Goal: Find contact information: Find contact information

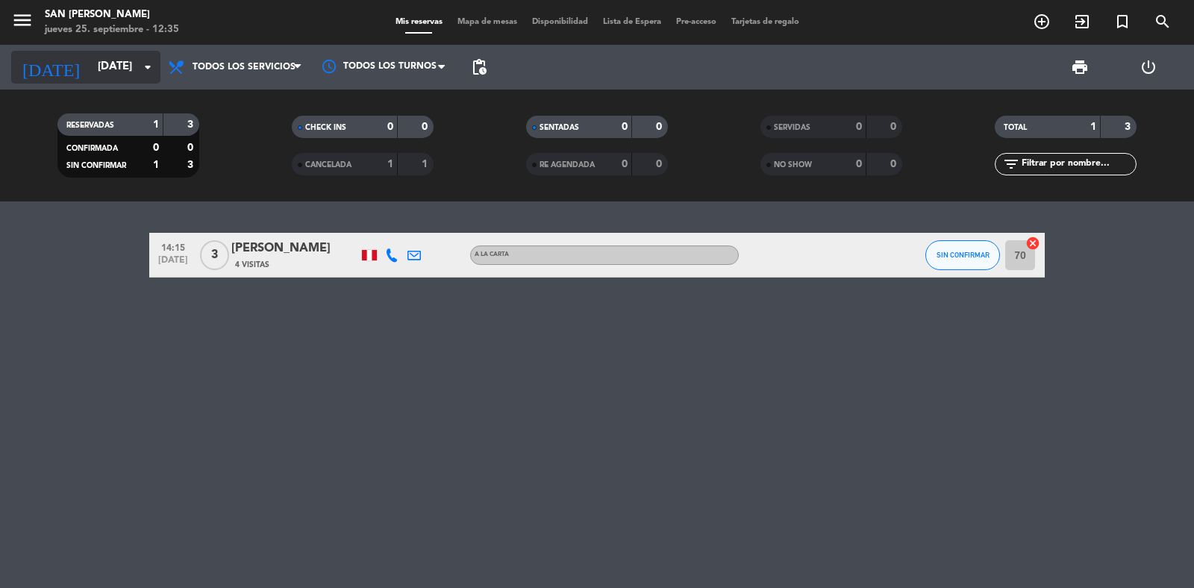
click at [90, 69] on input "[DATE]" at bounding box center [162, 67] width 144 height 28
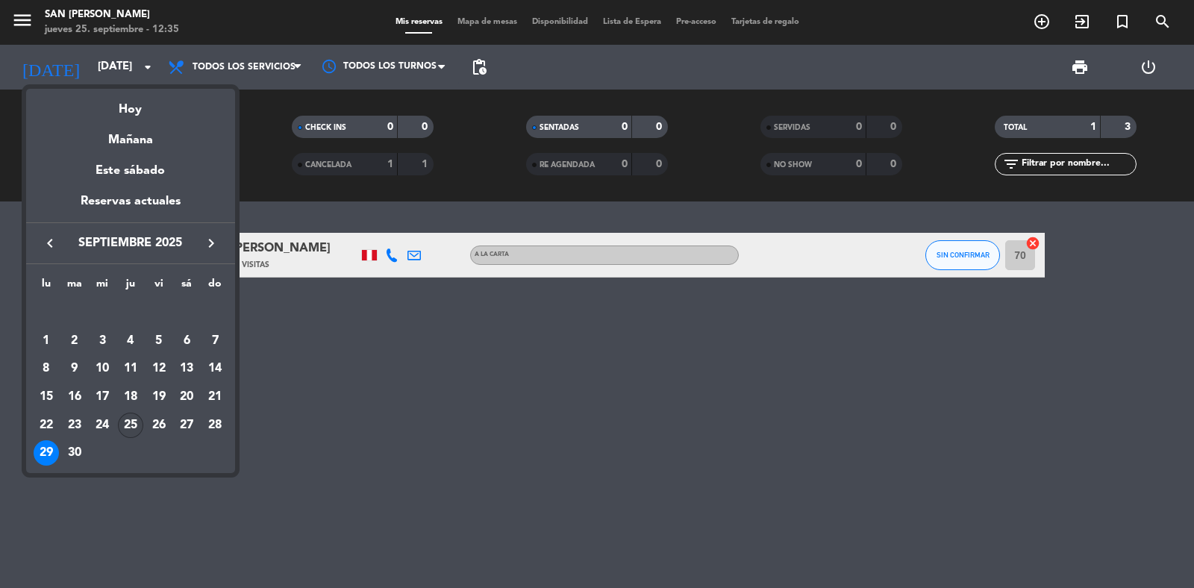
click at [135, 426] on div "25" at bounding box center [130, 425] width 25 height 25
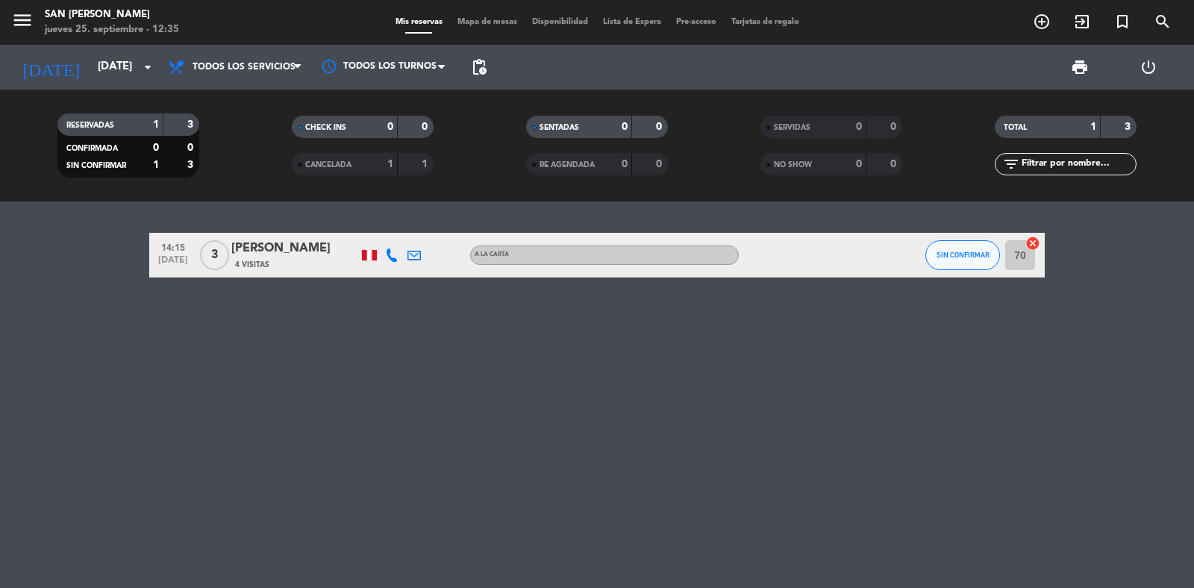
type input "[DEMOGRAPHIC_DATA][DATE]"
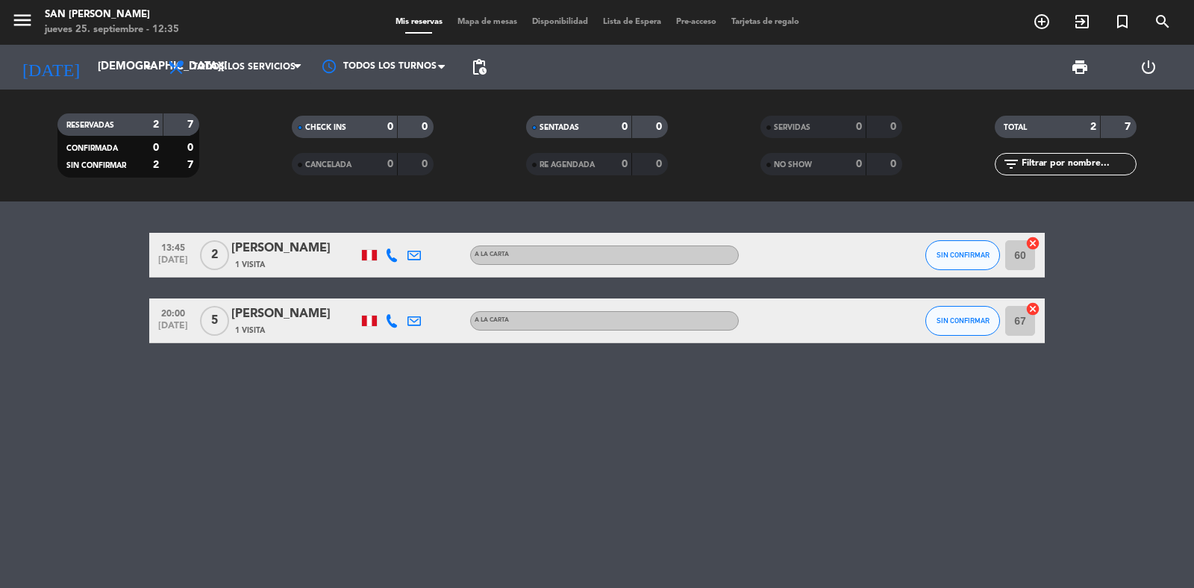
click at [389, 254] on icon at bounding box center [391, 255] width 13 height 13
copy div "98969306"
copy div "989693068"
drag, startPoint x: 374, startPoint y: 216, endPoint x: 429, endPoint y: 215, distance: 55.2
click at [429, 215] on div "[PHONE_NUMBER]" at bounding box center [404, 214] width 98 height 16
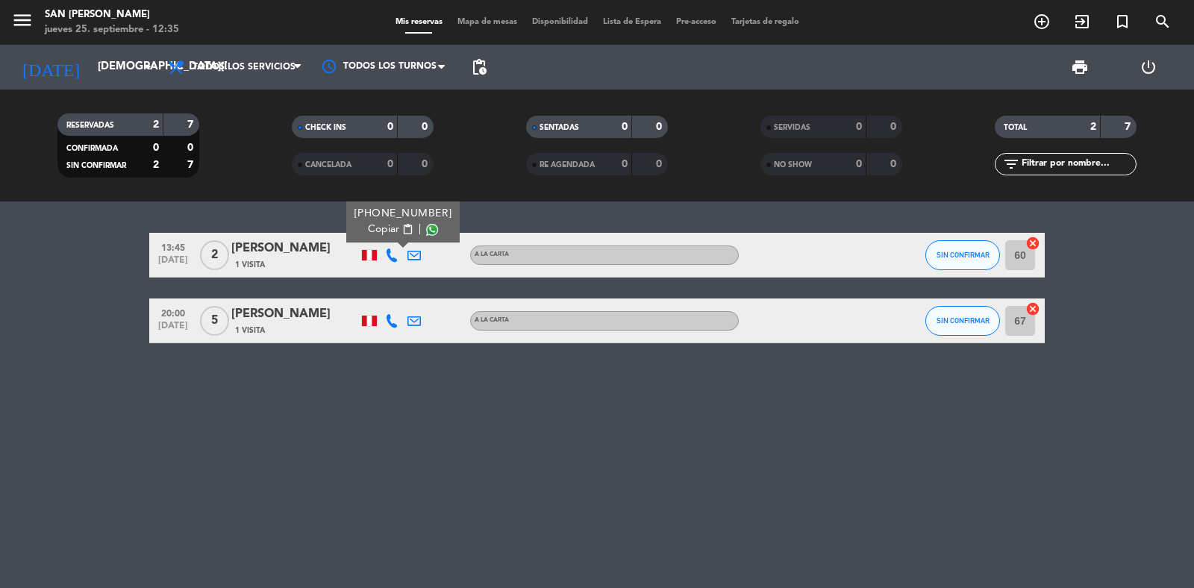
click at [426, 250] on div at bounding box center [436, 255] width 22 height 44
click at [419, 254] on icon at bounding box center [413, 255] width 13 height 13
click at [558, 226] on span "content_paste" at bounding box center [563, 228] width 11 height 11
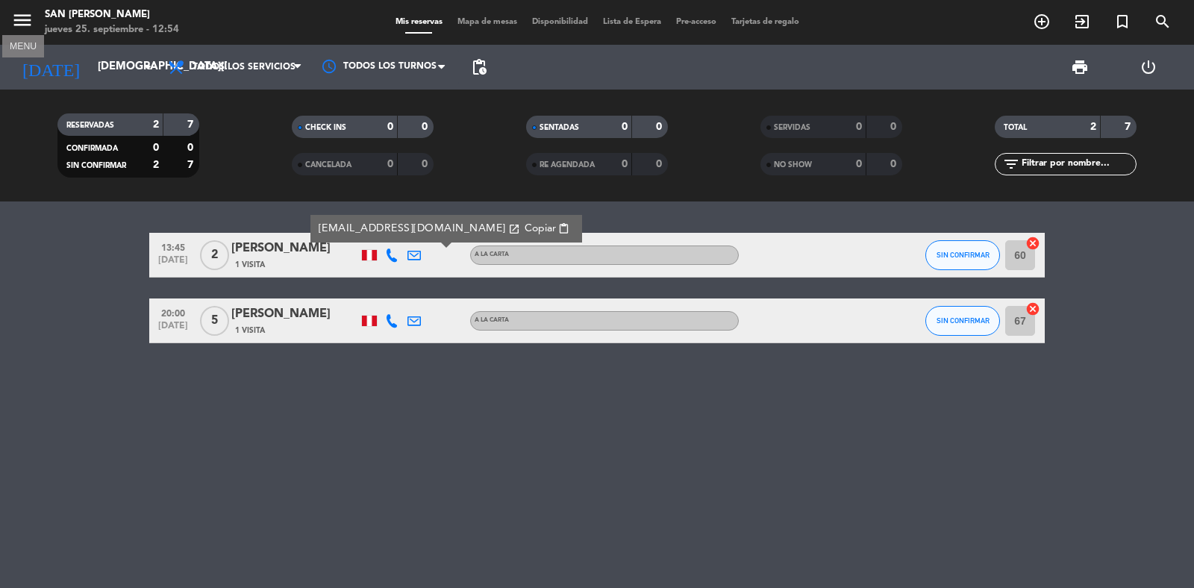
click at [28, 17] on icon "menu" at bounding box center [22, 20] width 22 height 22
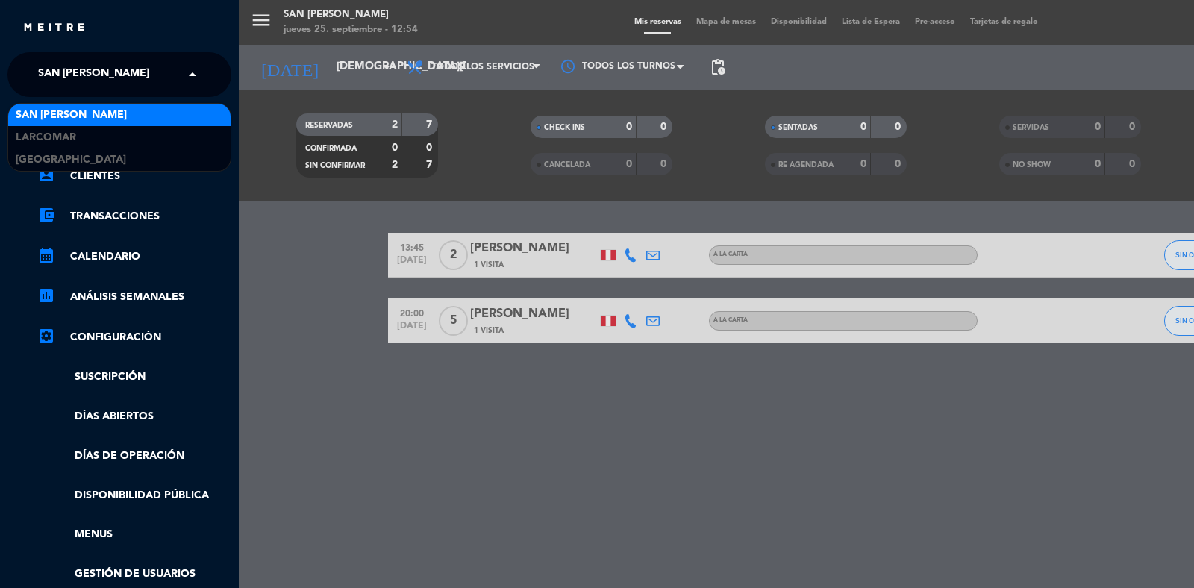
click at [108, 69] on div "× [GEOGRAPHIC_DATA][PERSON_NAME]" at bounding box center [102, 74] width 140 height 31
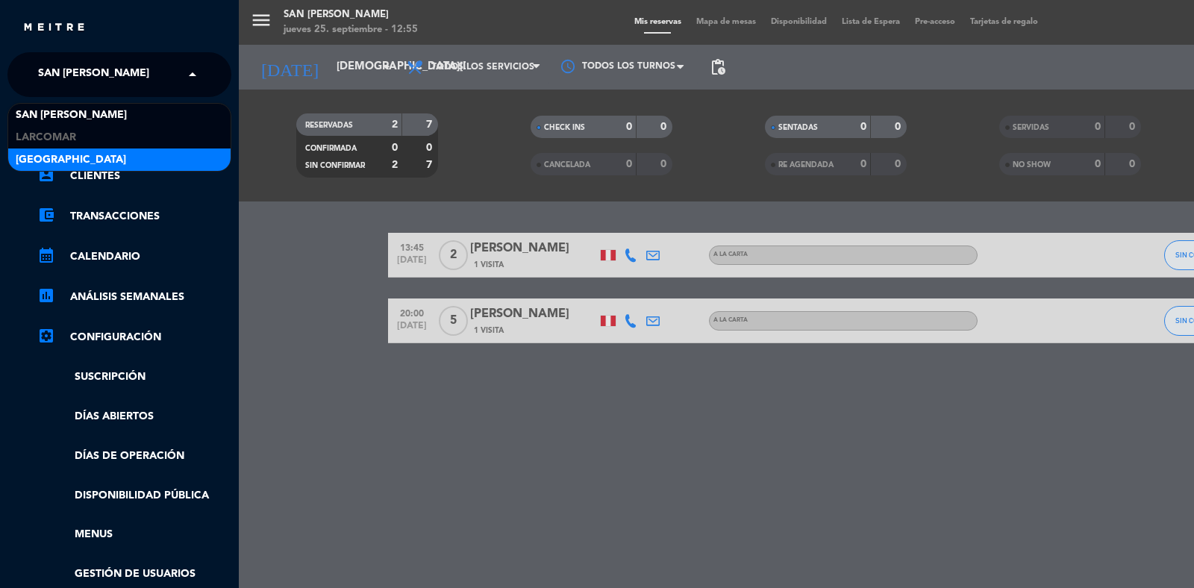
click at [114, 154] on div "[GEOGRAPHIC_DATA]" at bounding box center [119, 160] width 222 height 22
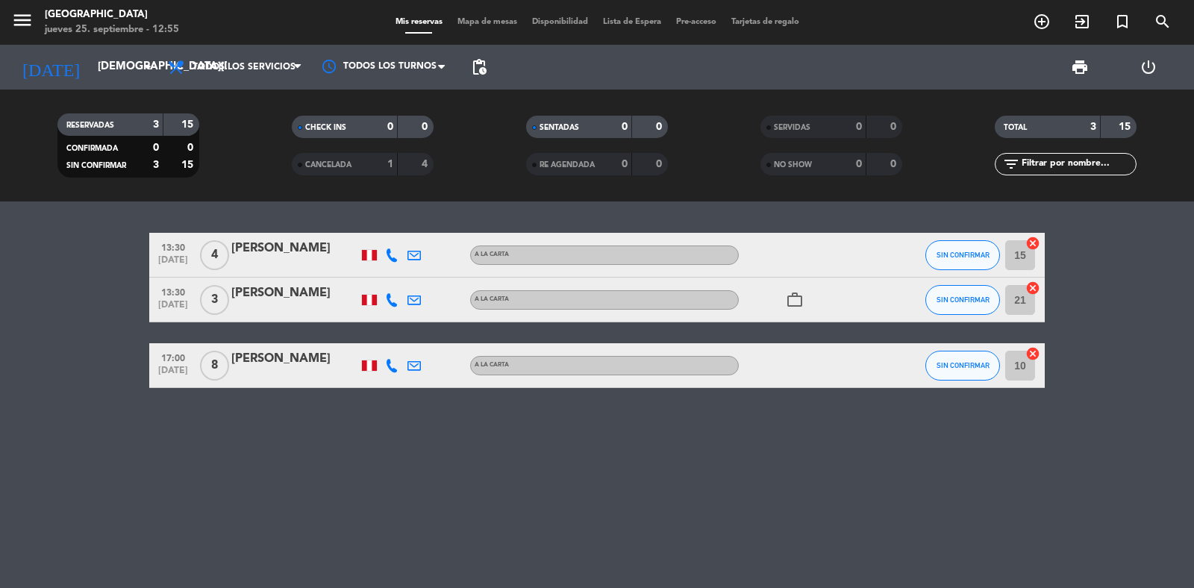
drag, startPoint x: 392, startPoint y: 373, endPoint x: 392, endPoint y: 364, distance: 9.0
click at [392, 373] on div at bounding box center [392, 365] width 22 height 44
click at [392, 363] on icon at bounding box center [391, 365] width 13 height 13
copy div "980558004"
drag, startPoint x: 372, startPoint y: 326, endPoint x: 437, endPoint y: 326, distance: 64.9
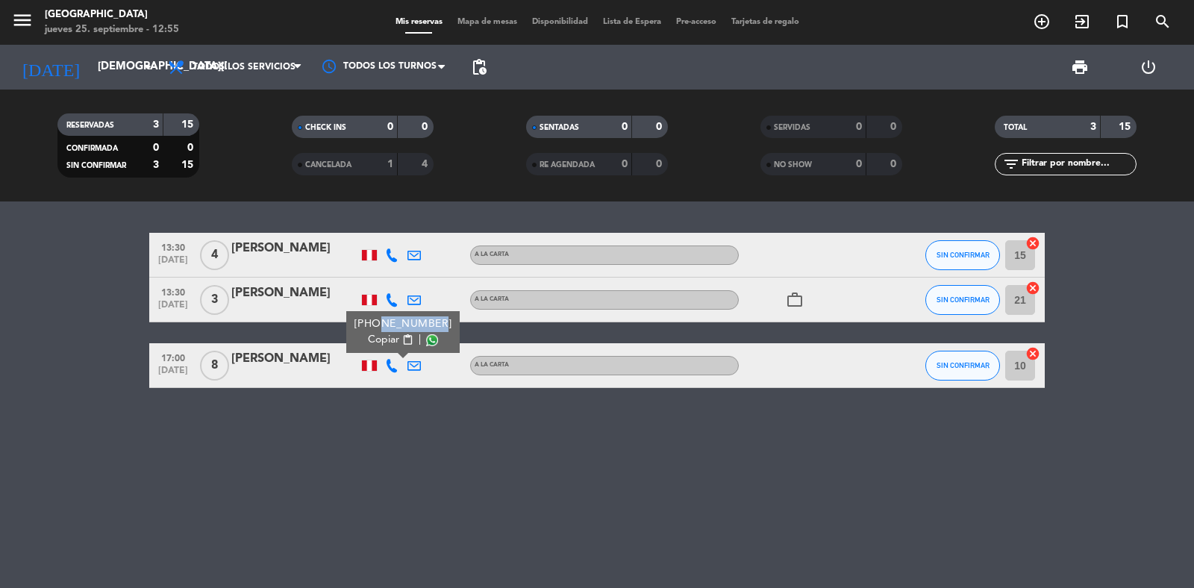
click at [437, 326] on div "[PHONE_NUMBER] Copiar content_paste |" at bounding box center [402, 332] width 113 height 42
click at [407, 363] on icon at bounding box center [413, 365] width 13 height 13
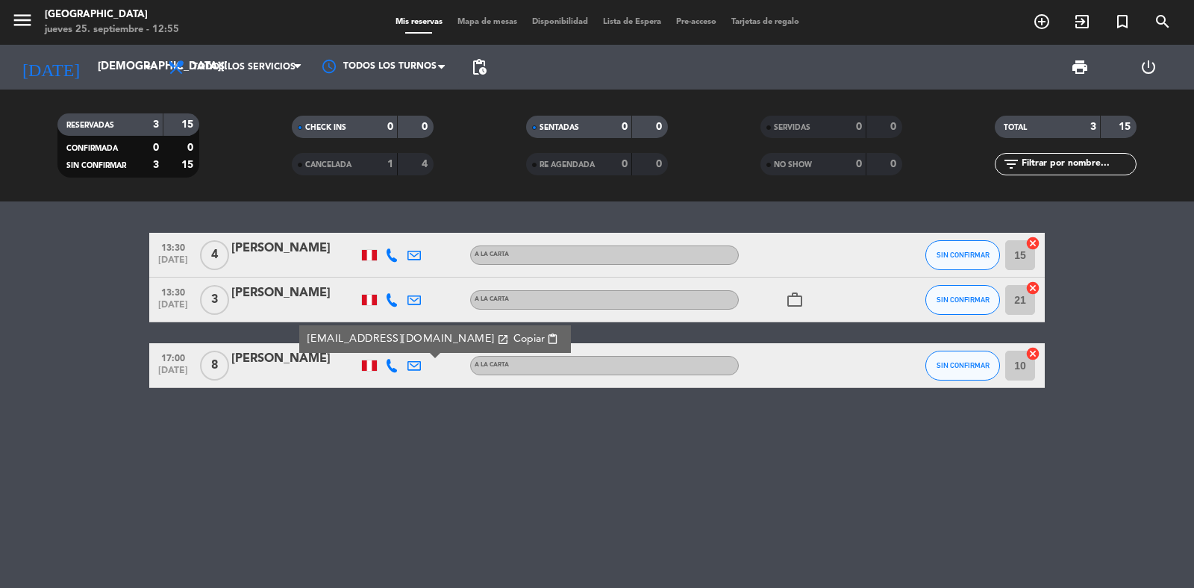
click at [513, 334] on span "Copiar" at bounding box center [528, 339] width 31 height 16
